Goal: Navigation & Orientation: Go to known website

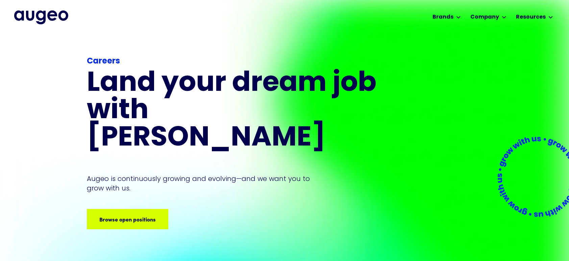
click at [43, 17] on img "home" at bounding box center [41, 17] width 54 height 14
